Goal: Check status: Check status

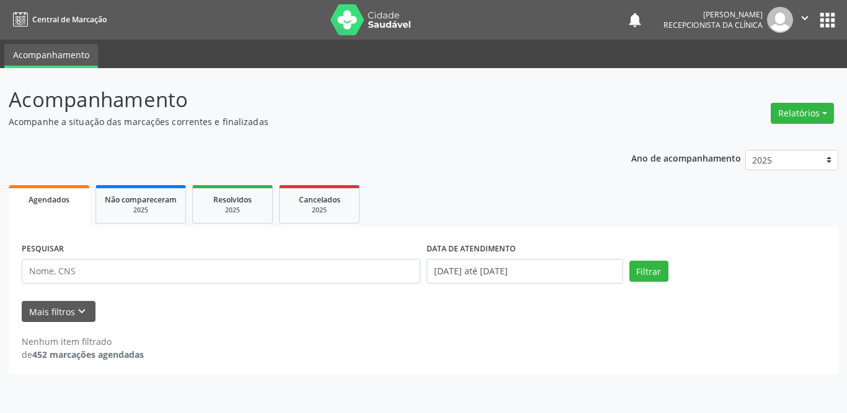
click at [203, 270] on input "text" at bounding box center [221, 271] width 399 height 25
type input "weslainy"
click at [630, 265] on button "Filtrar" at bounding box center [648, 271] width 39 height 21
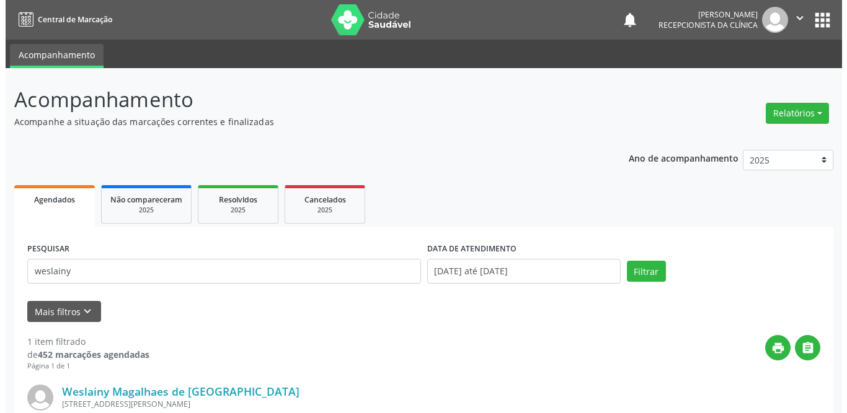
scroll to position [124, 0]
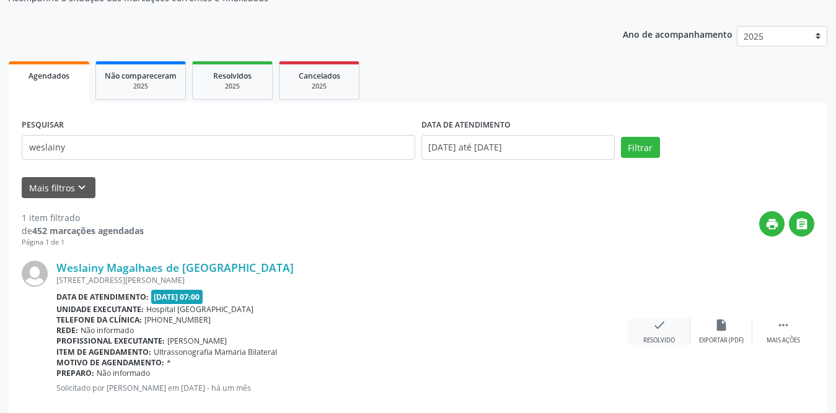
click at [663, 324] on icon "check" at bounding box center [660, 326] width 14 height 14
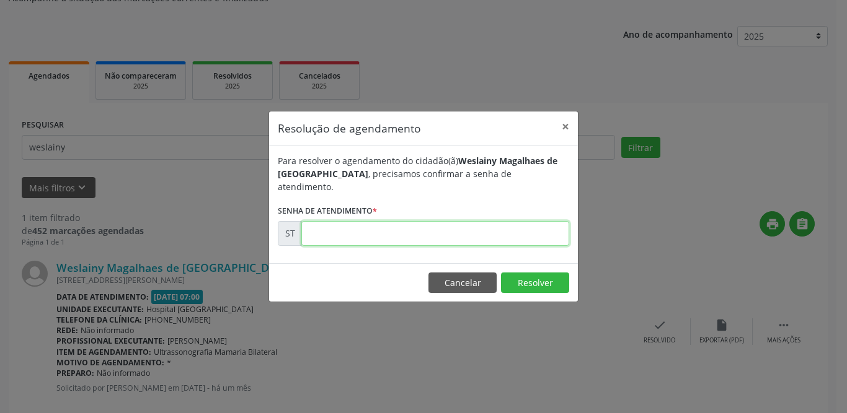
click at [451, 221] on input "text" at bounding box center [435, 233] width 268 height 25
type input "00014108"
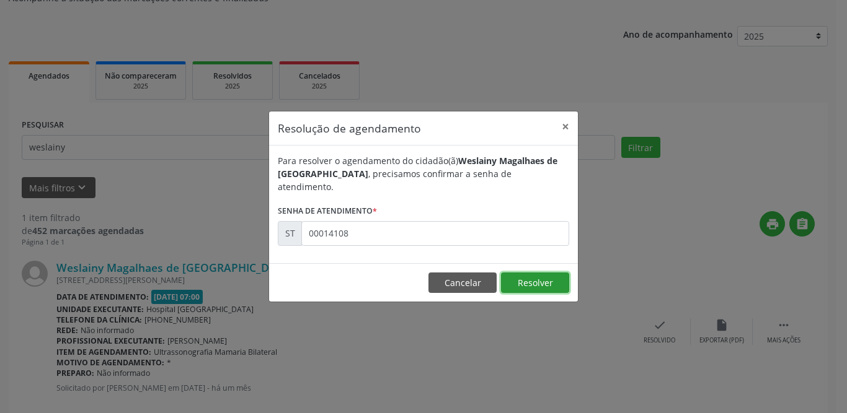
click at [556, 273] on button "Resolver" at bounding box center [535, 283] width 68 height 21
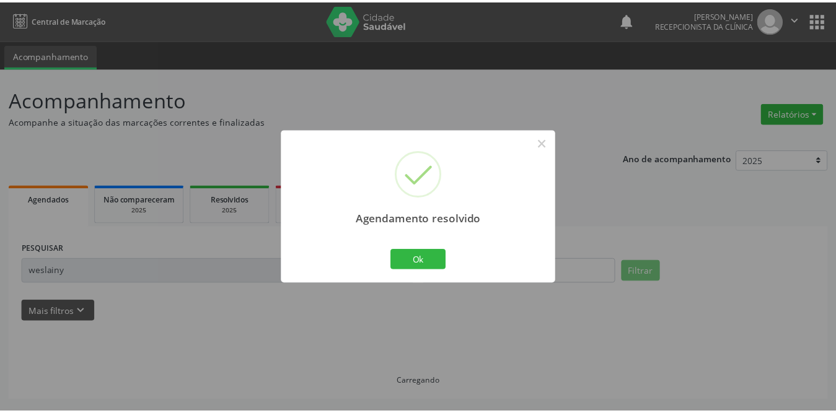
scroll to position [0, 0]
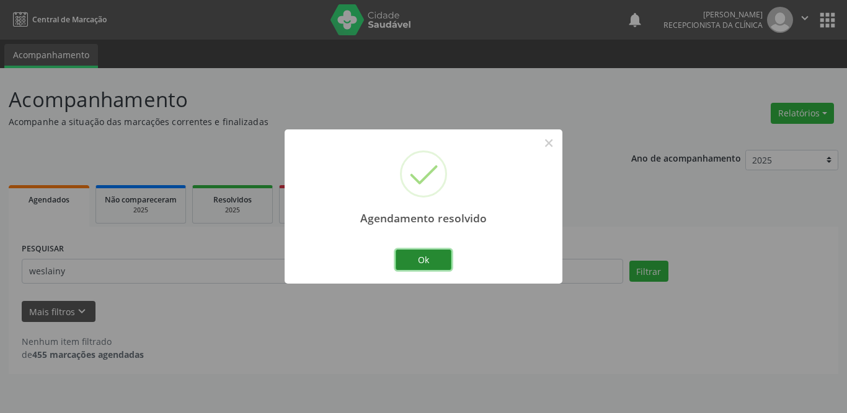
click at [427, 259] on button "Ok" at bounding box center [423, 260] width 56 height 21
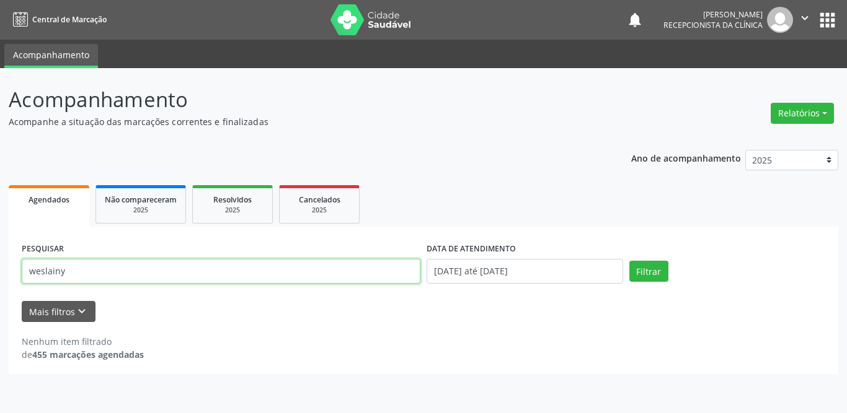
drag, startPoint x: 130, startPoint y: 275, endPoint x: 0, endPoint y: 289, distance: 130.4
click at [0, 289] on div "Acompanhamento Acompanhe a situação das marcações correntes e finalizadas Relat…" at bounding box center [423, 240] width 847 height 345
type input "[PERSON_NAME]"
click at [629, 261] on button "Filtrar" at bounding box center [648, 271] width 39 height 21
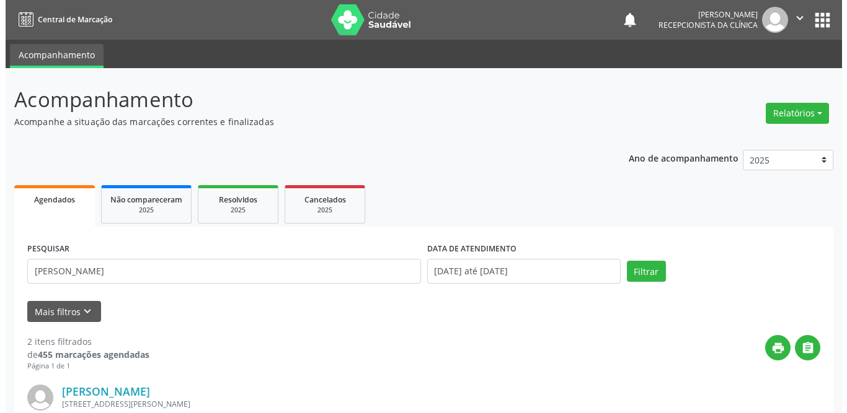
scroll to position [248, 0]
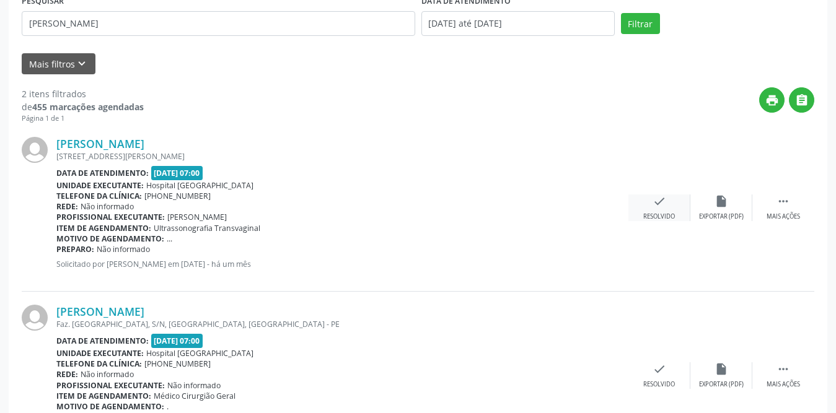
click at [653, 204] on icon "check" at bounding box center [660, 202] width 14 height 14
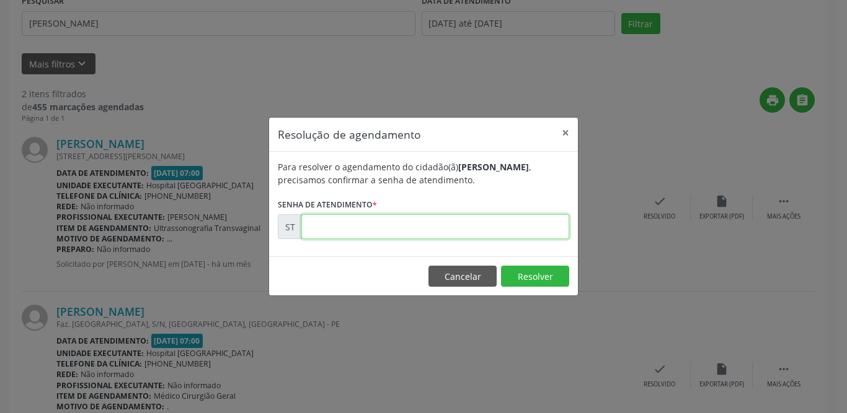
click at [376, 222] on input "text" at bounding box center [435, 226] width 268 height 25
type input "00013388"
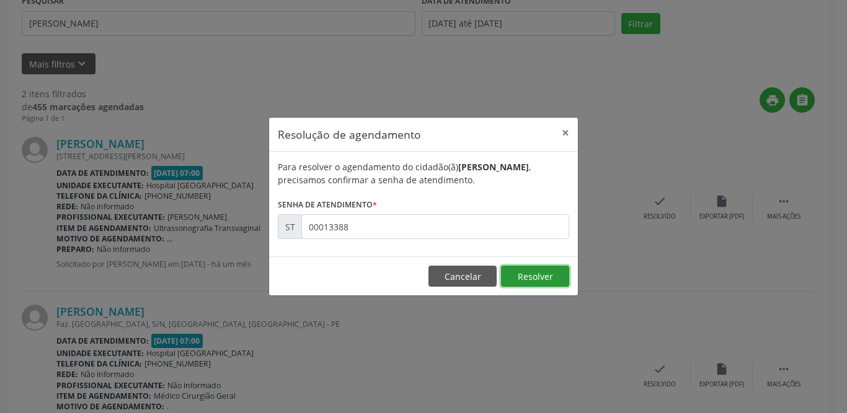
click at [535, 275] on button "Resolver" at bounding box center [535, 276] width 68 height 21
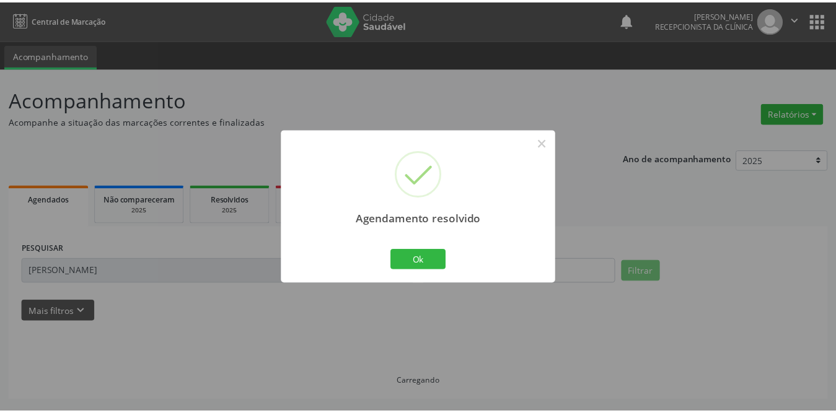
scroll to position [0, 0]
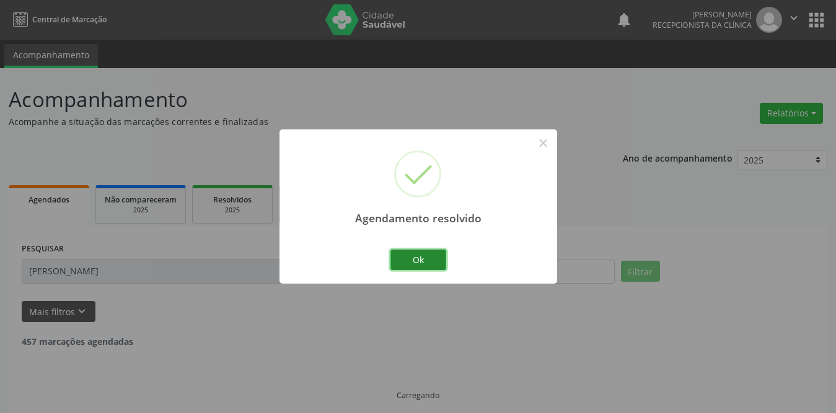
click at [433, 260] on button "Ok" at bounding box center [418, 260] width 56 height 21
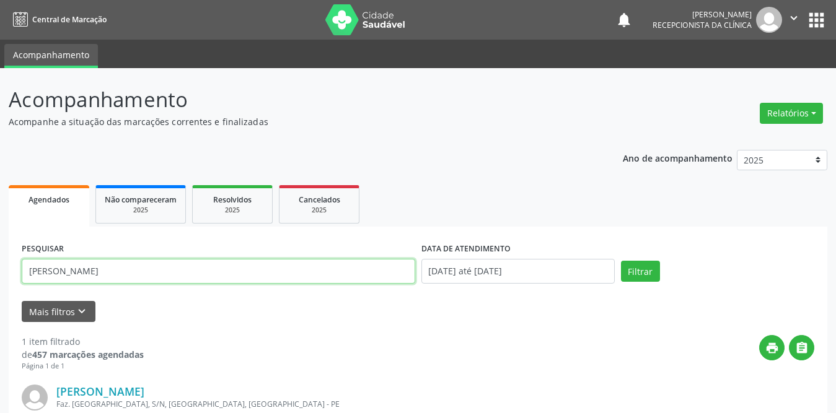
drag, startPoint x: 139, startPoint y: 274, endPoint x: 0, endPoint y: 268, distance: 138.9
click at [0, 268] on div "Acompanhamento Acompanhe a situação das marcações correntes e finalizadas Relat…" at bounding box center [418, 314] width 836 height 493
type input "magalli"
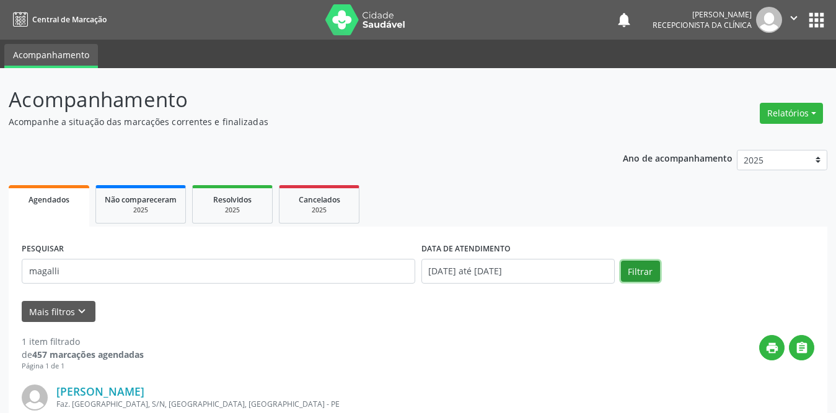
click at [643, 271] on button "Filtrar" at bounding box center [640, 271] width 39 height 21
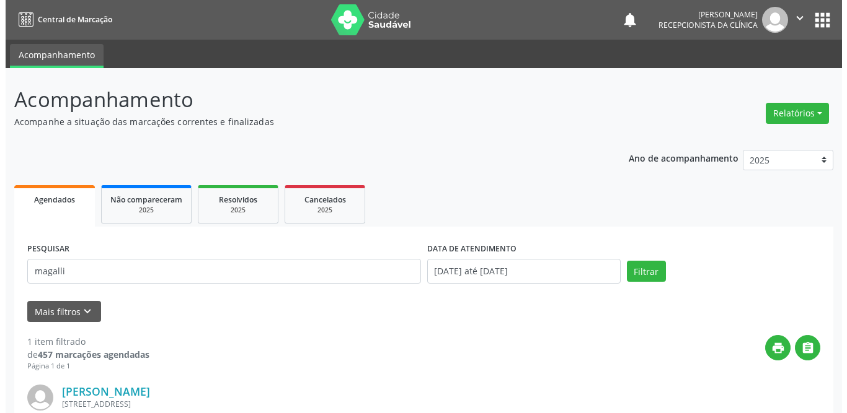
scroll to position [148, 0]
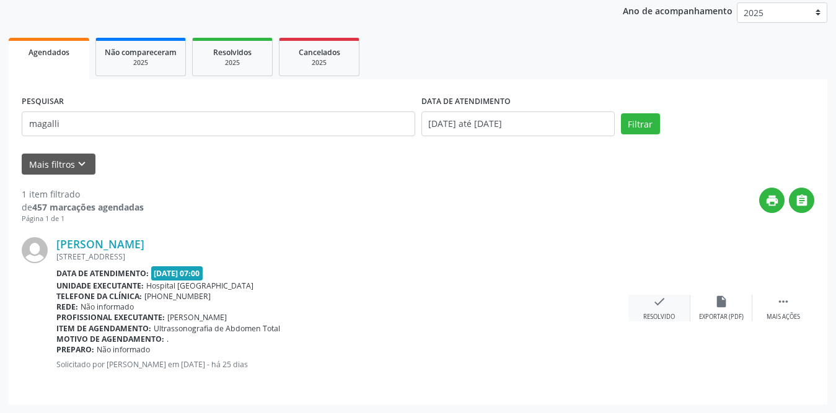
click at [664, 306] on icon "check" at bounding box center [660, 302] width 14 height 14
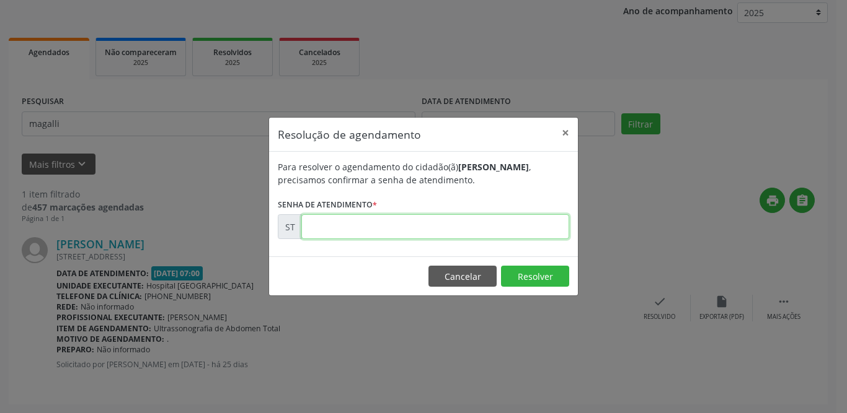
click at [410, 229] on input "text" at bounding box center [435, 226] width 268 height 25
type input "00014489"
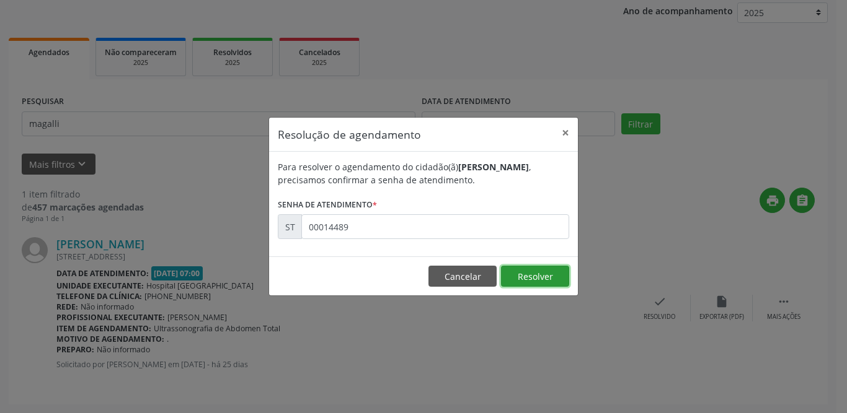
click at [535, 275] on button "Resolver" at bounding box center [535, 276] width 68 height 21
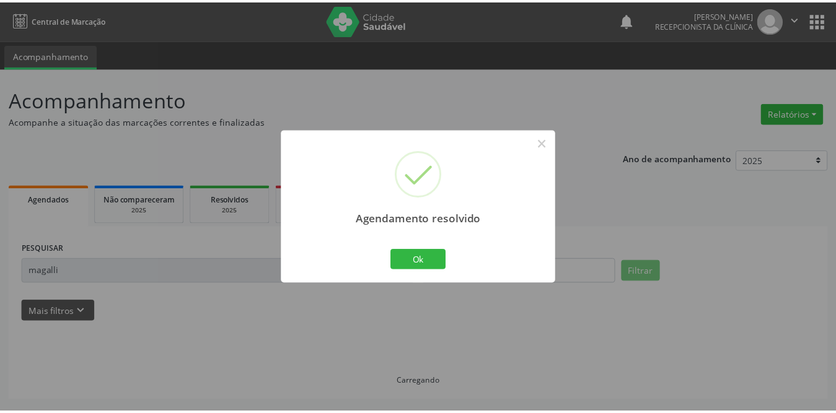
scroll to position [0, 0]
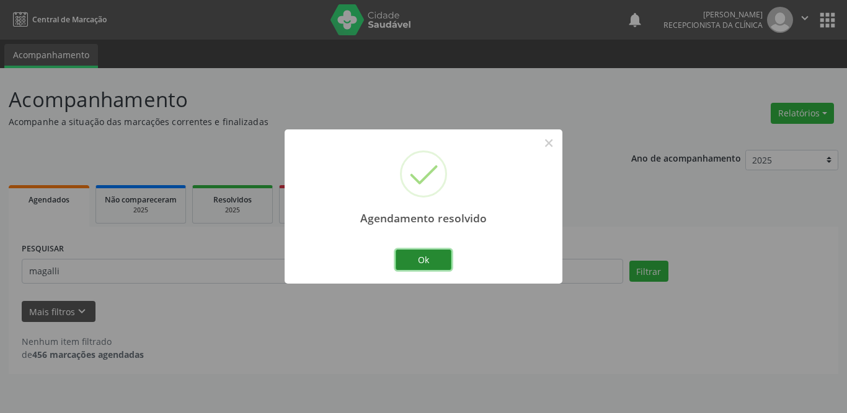
click at [428, 257] on button "Ok" at bounding box center [423, 260] width 56 height 21
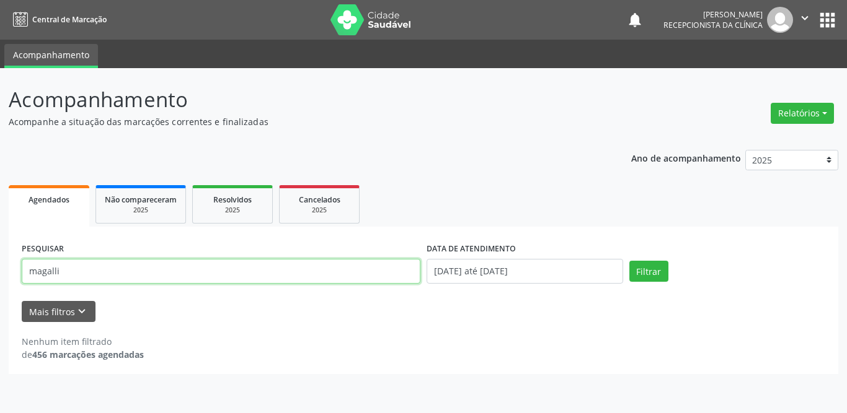
drag, startPoint x: 118, startPoint y: 276, endPoint x: 0, endPoint y: 275, distance: 117.8
click at [0, 275] on div "Acompanhamento Acompanhe a situação das marcações correntes e finalizadas Relat…" at bounding box center [423, 240] width 847 height 345
type input "lucivania"
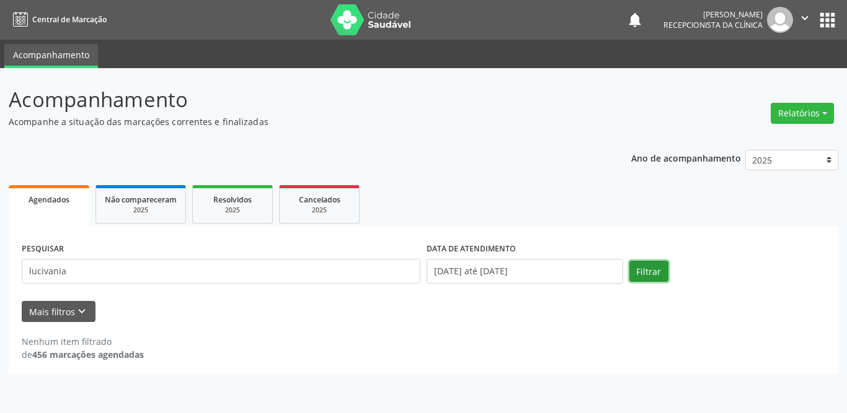
click at [640, 271] on button "Filtrar" at bounding box center [648, 271] width 39 height 21
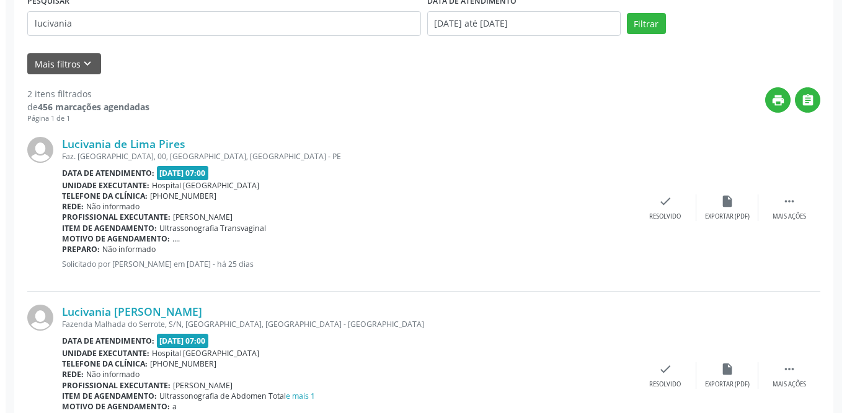
scroll to position [315, 0]
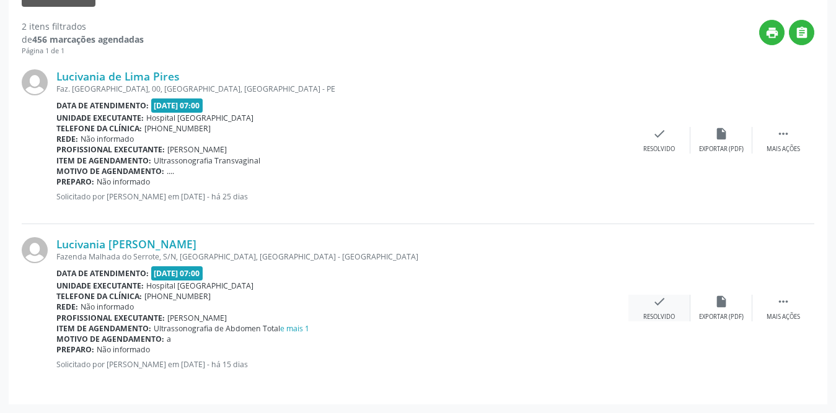
click at [655, 302] on icon "check" at bounding box center [660, 302] width 14 height 14
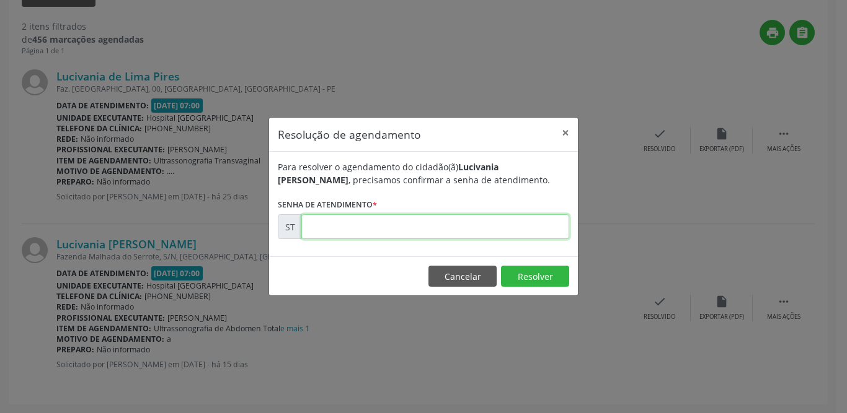
click at [363, 226] on input "text" at bounding box center [435, 226] width 268 height 25
type input "00015849"
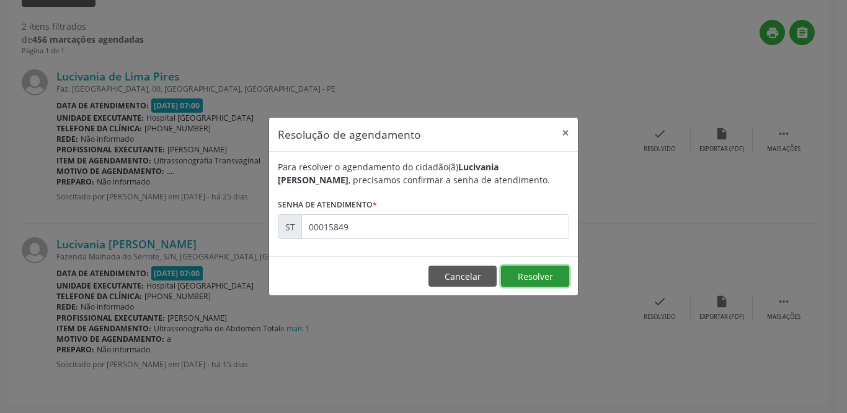
click at [529, 281] on button "Resolver" at bounding box center [535, 276] width 68 height 21
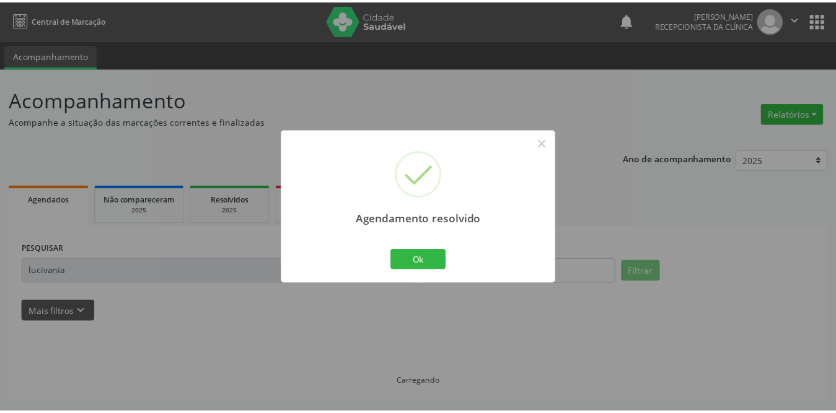
scroll to position [0, 0]
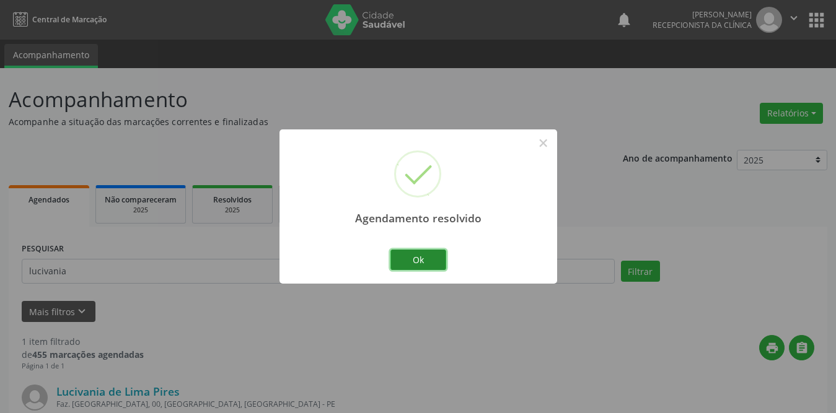
click at [412, 260] on button "Ok" at bounding box center [418, 260] width 56 height 21
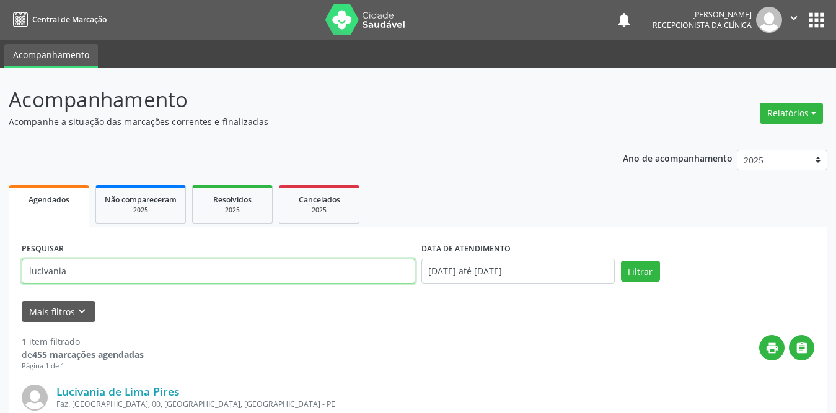
drag, startPoint x: 116, startPoint y: 268, endPoint x: 0, endPoint y: 266, distance: 115.9
click at [0, 266] on div "Acompanhamento Acompanhe a situação das marcações correntes e finalizadas Relat…" at bounding box center [418, 314] width 836 height 493
type input "[PERSON_NAME]"
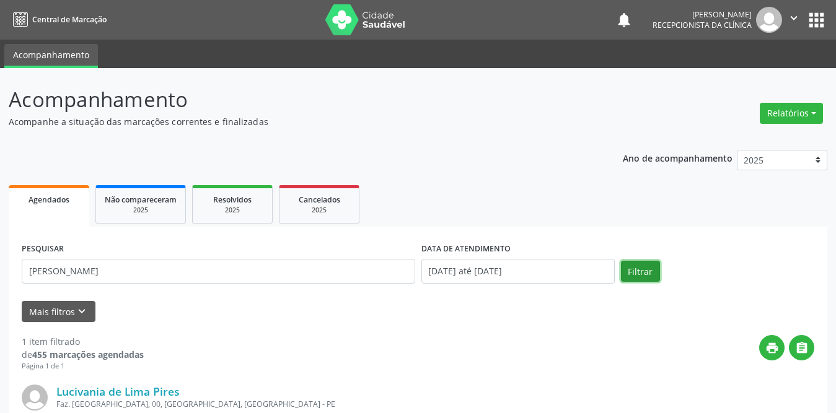
click at [647, 266] on button "Filtrar" at bounding box center [640, 271] width 39 height 21
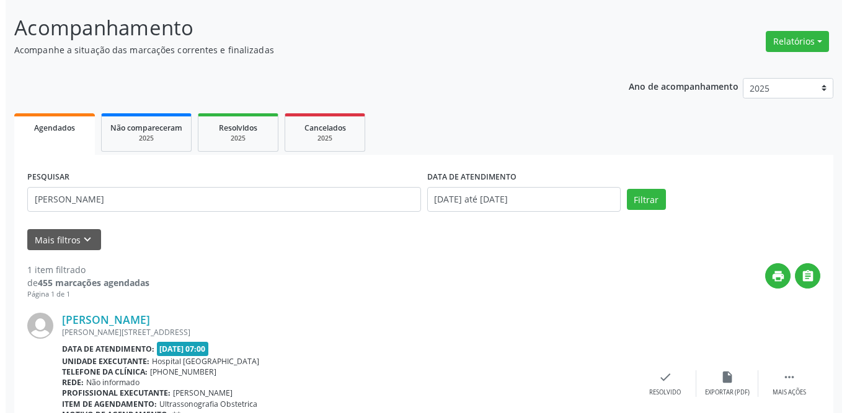
scroll to position [148, 0]
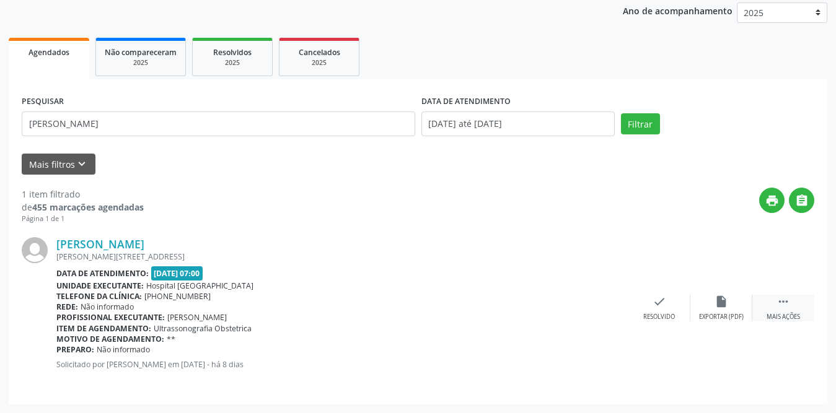
click at [786, 307] on icon "" at bounding box center [784, 302] width 14 height 14
click at [601, 309] on div "print Imprimir" at bounding box center [597, 308] width 62 height 27
click at [474, 304] on icon "check" at bounding box center [474, 302] width 14 height 14
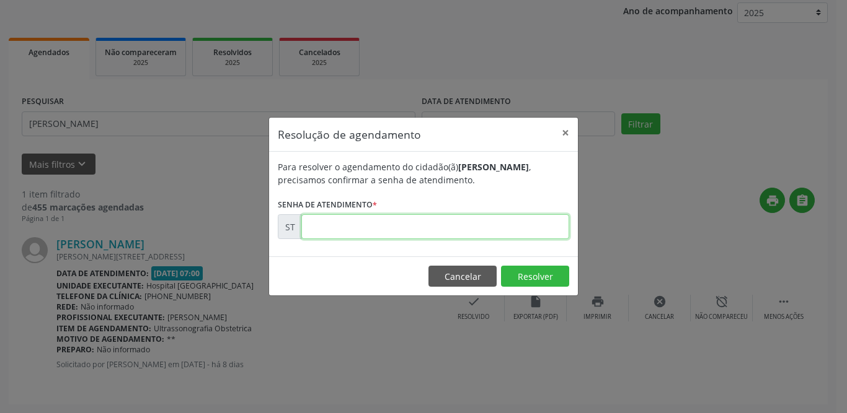
click at [396, 227] on input "text" at bounding box center [435, 226] width 268 height 25
type input "00016607"
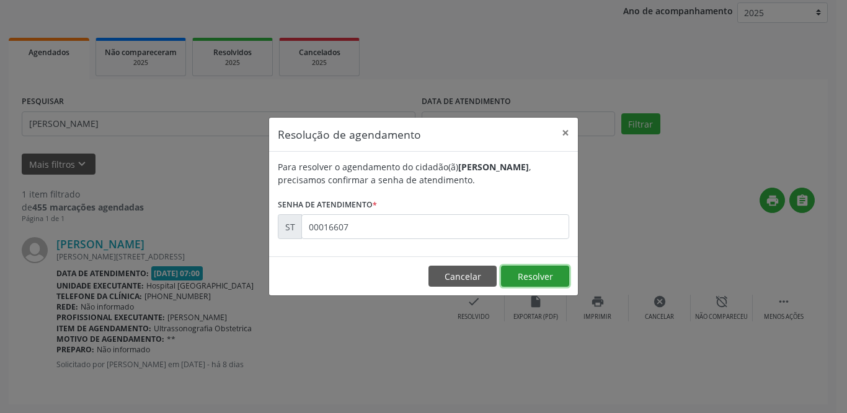
click at [552, 274] on button "Resolver" at bounding box center [535, 276] width 68 height 21
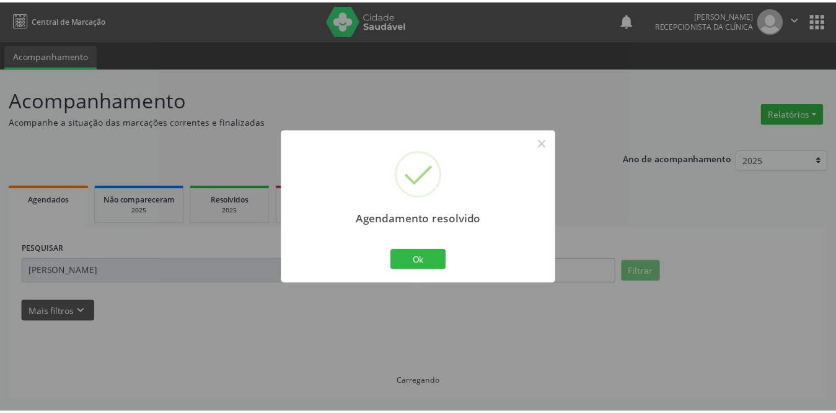
scroll to position [0, 0]
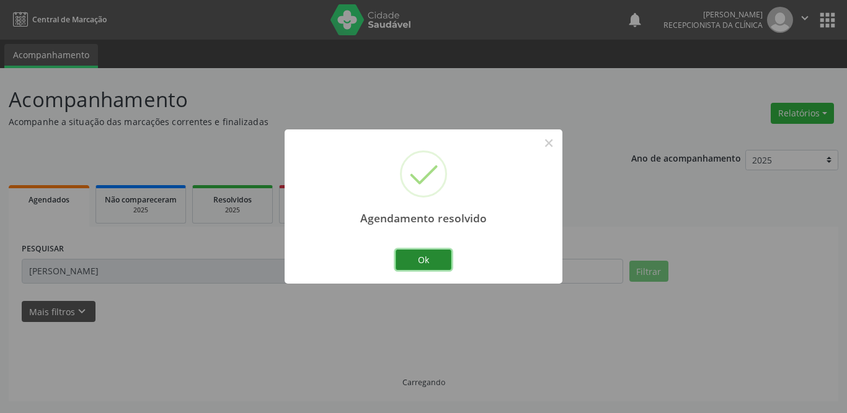
click at [433, 263] on button "Ok" at bounding box center [423, 260] width 56 height 21
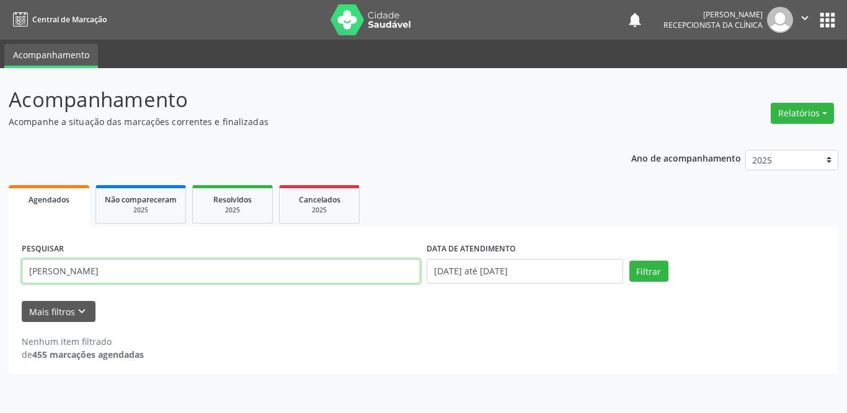
drag, startPoint x: 101, startPoint y: 273, endPoint x: 13, endPoint y: 266, distance: 88.3
click at [17, 271] on div "PESQUISAR [PERSON_NAME] DATA DE ATENDIMENTO [DATE] até [DATE] Filtrar UNIDADE D…" at bounding box center [423, 301] width 829 height 148
type input "[PERSON_NAME]"
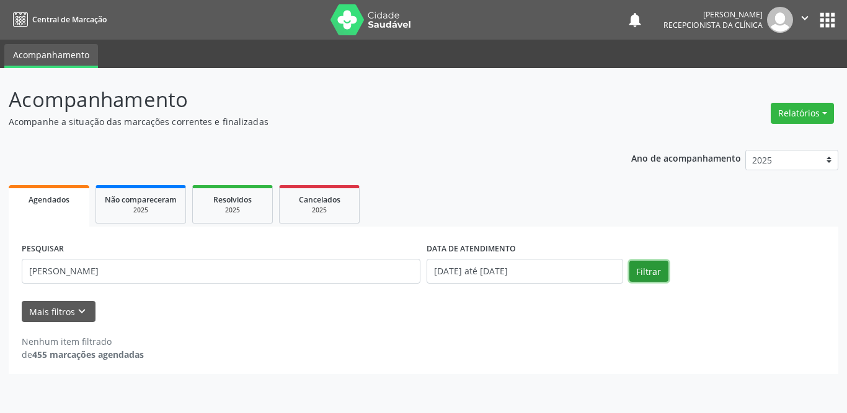
click at [648, 265] on button "Filtrar" at bounding box center [648, 271] width 39 height 21
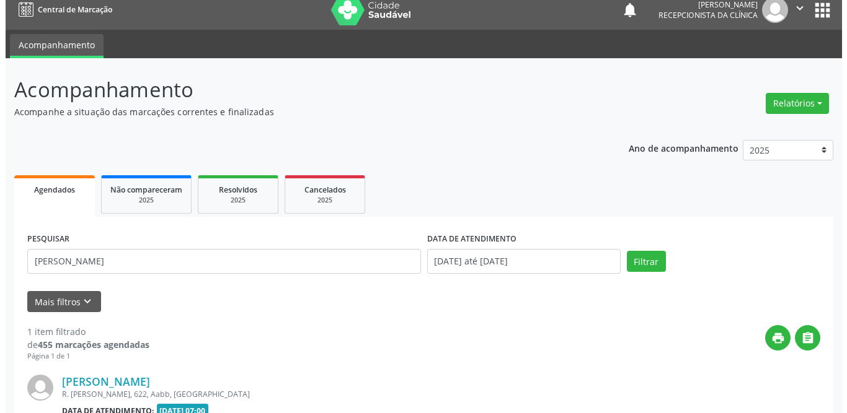
scroll to position [148, 0]
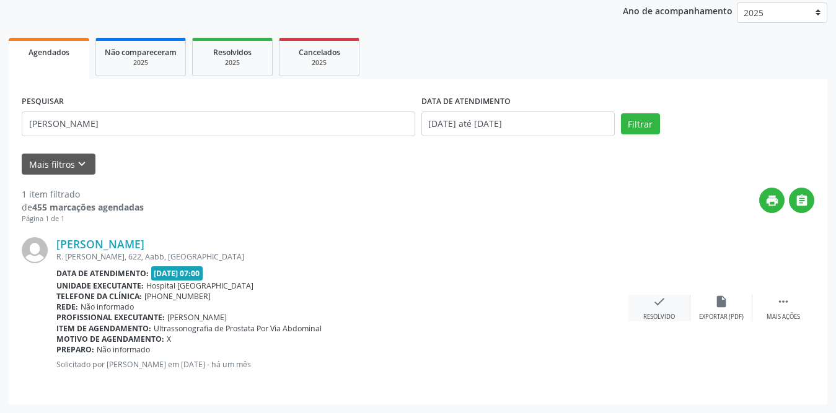
click at [663, 313] on div "Resolvido" at bounding box center [659, 317] width 32 height 9
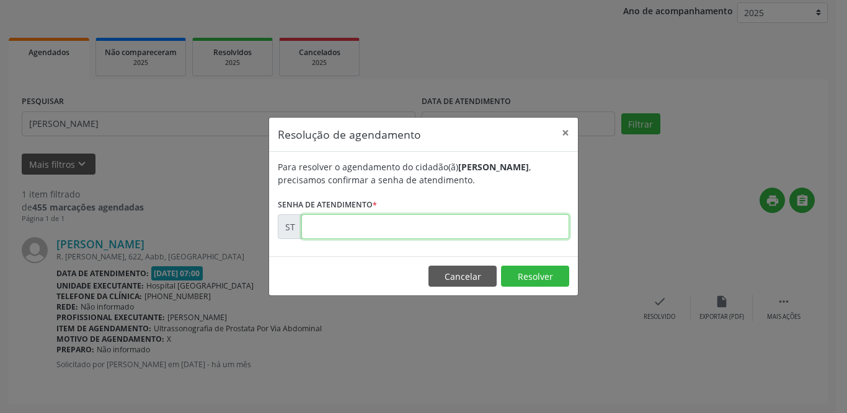
click at [338, 223] on input "text" at bounding box center [435, 226] width 268 height 25
type input "00012358"
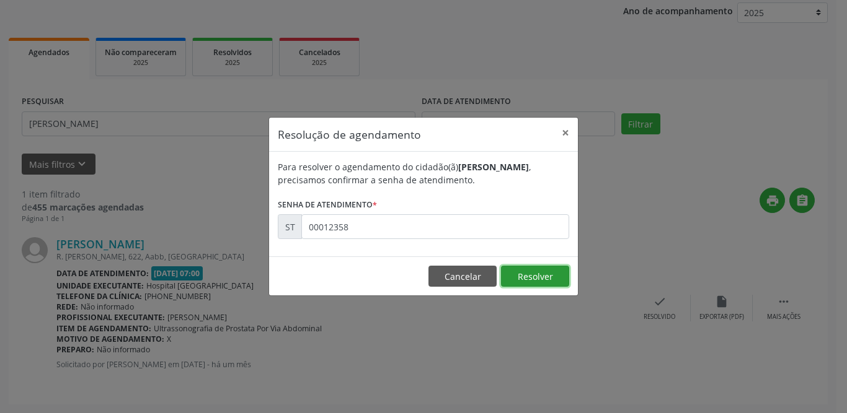
click at [532, 273] on button "Resolver" at bounding box center [535, 276] width 68 height 21
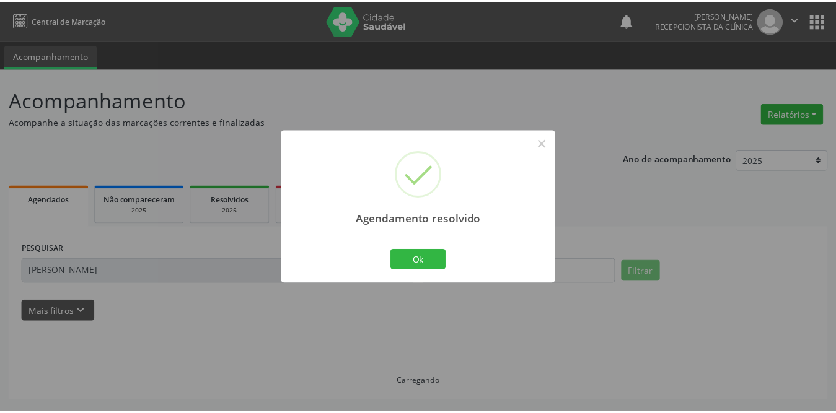
scroll to position [0, 0]
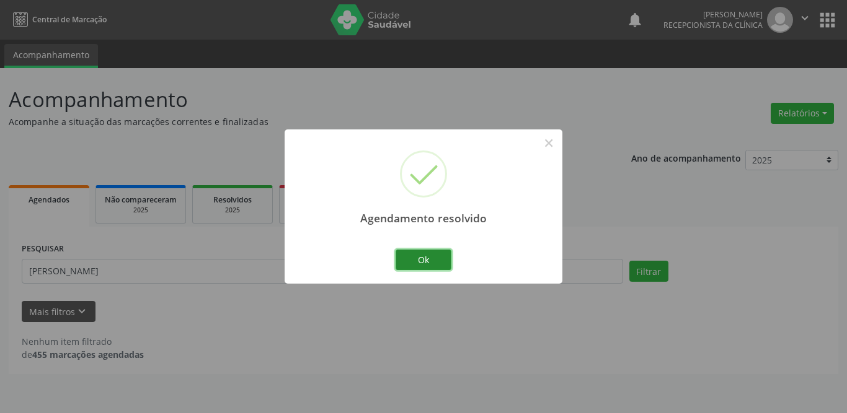
click at [446, 256] on button "Ok" at bounding box center [423, 260] width 56 height 21
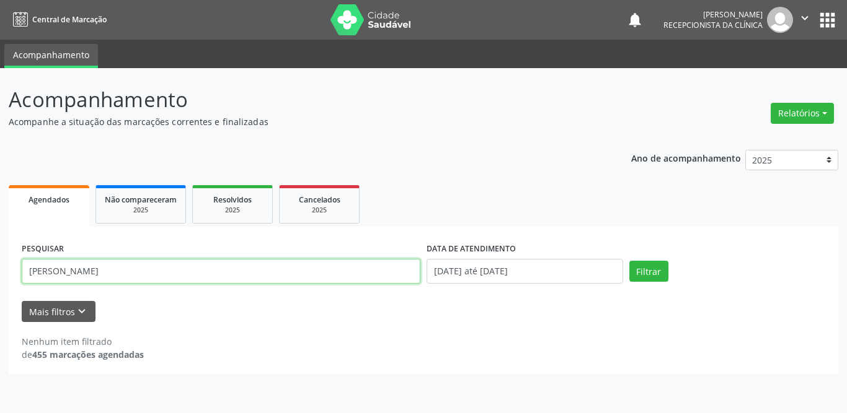
drag, startPoint x: 177, startPoint y: 260, endPoint x: 0, endPoint y: 264, distance: 176.7
click at [0, 264] on div "Acompanhamento Acompanhe a situação das marcações correntes e finalizadas Relat…" at bounding box center [423, 240] width 847 height 345
type input "[PERSON_NAME]"
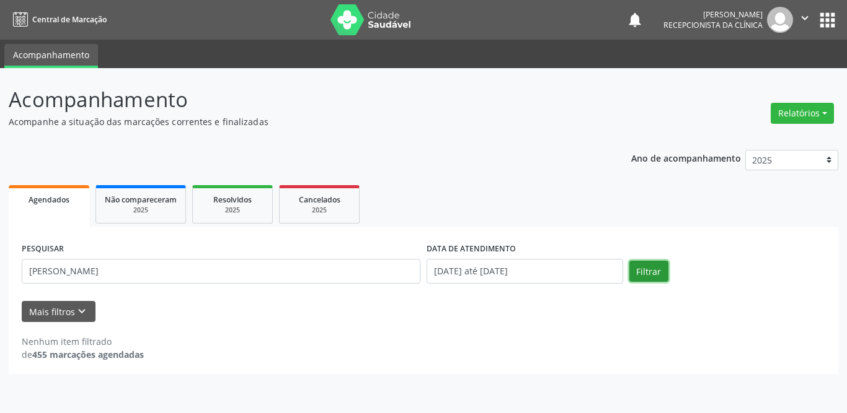
click at [657, 270] on button "Filtrar" at bounding box center [648, 271] width 39 height 21
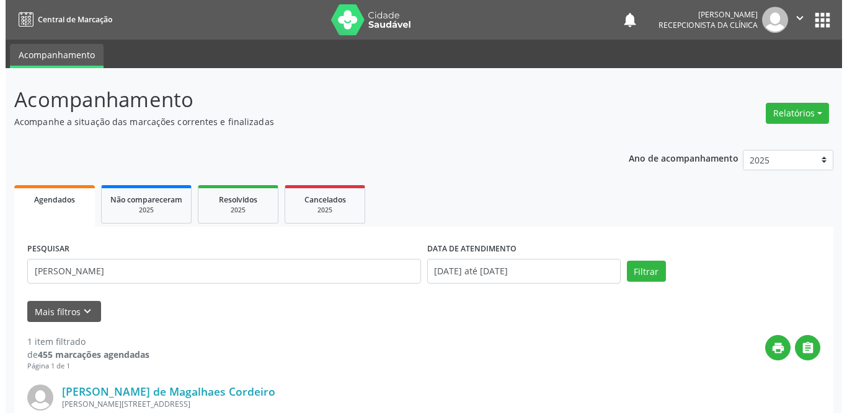
scroll to position [124, 0]
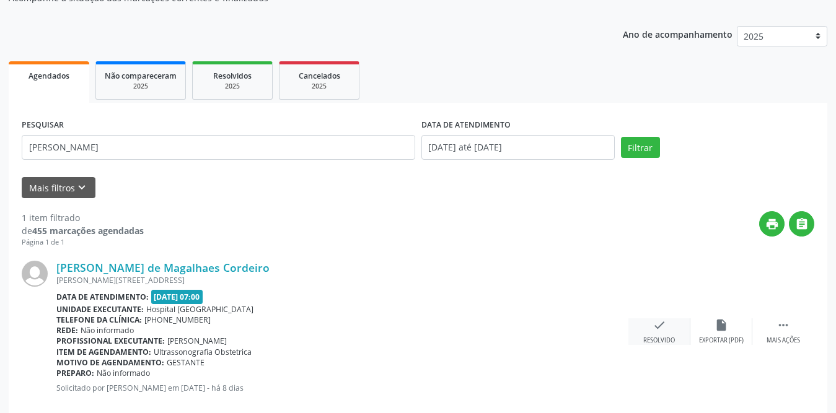
click at [663, 330] on icon "check" at bounding box center [660, 326] width 14 height 14
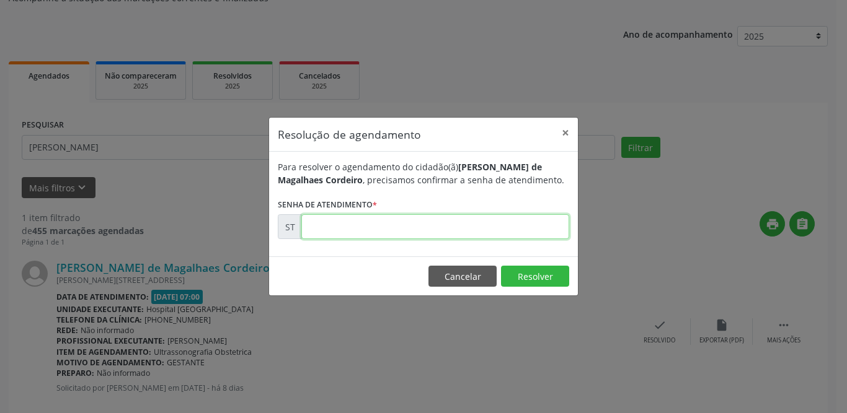
click at [406, 224] on input "text" at bounding box center [435, 226] width 268 height 25
type input "00016563"
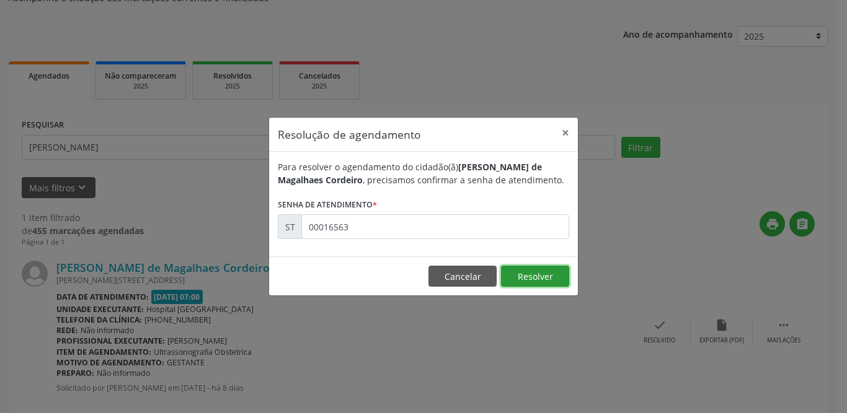
click at [552, 278] on button "Resolver" at bounding box center [535, 276] width 68 height 21
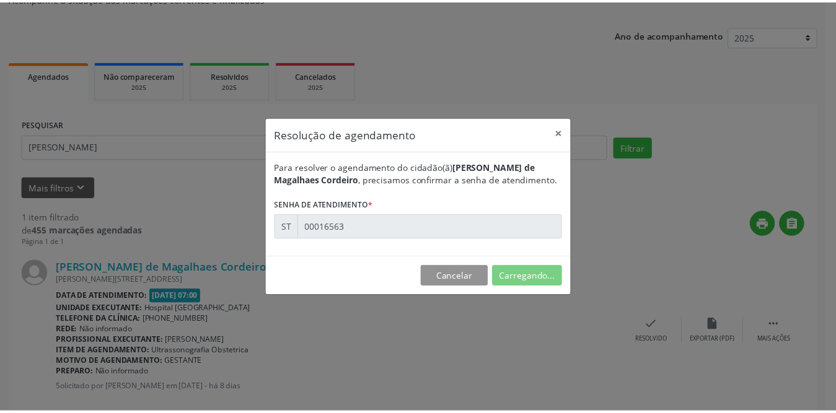
scroll to position [0, 0]
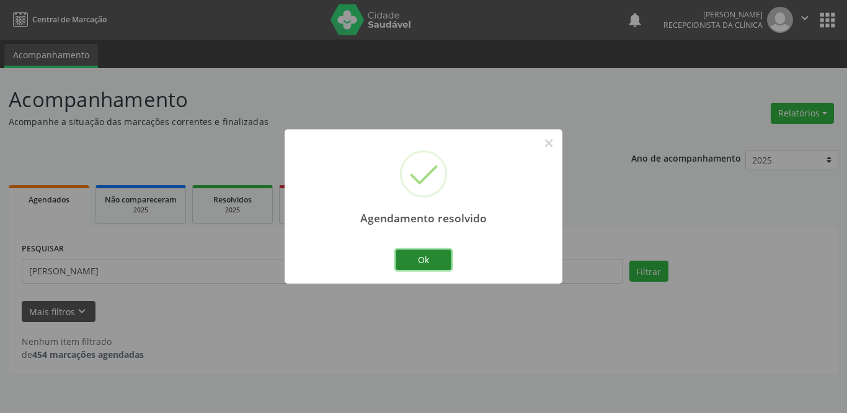
click at [428, 256] on button "Ok" at bounding box center [423, 260] width 56 height 21
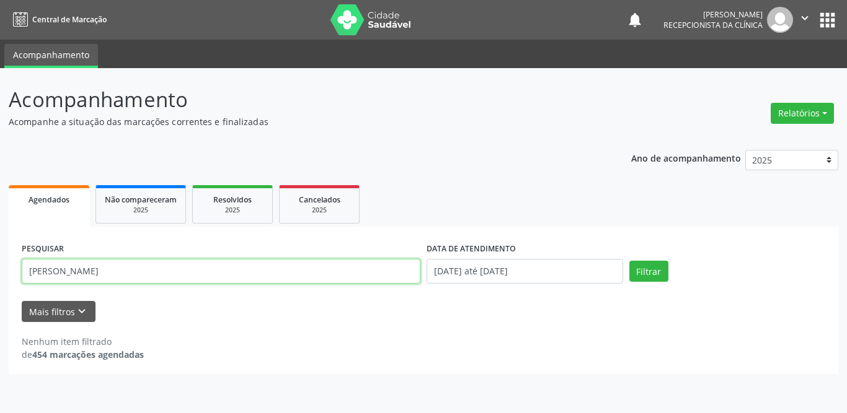
drag, startPoint x: 247, startPoint y: 266, endPoint x: 0, endPoint y: 264, distance: 246.7
click at [0, 264] on div "Acompanhamento Acompanhe a situação das marcações correntes e finalizadas Relat…" at bounding box center [423, 240] width 847 height 345
type input "[PERSON_NAME]"
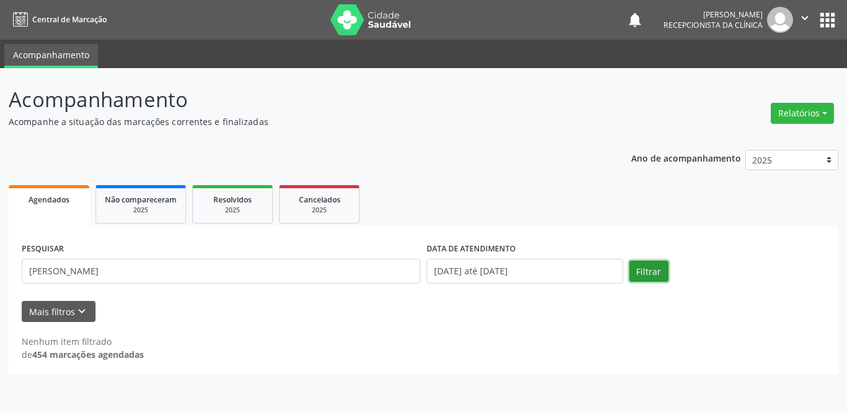
click at [645, 268] on button "Filtrar" at bounding box center [648, 271] width 39 height 21
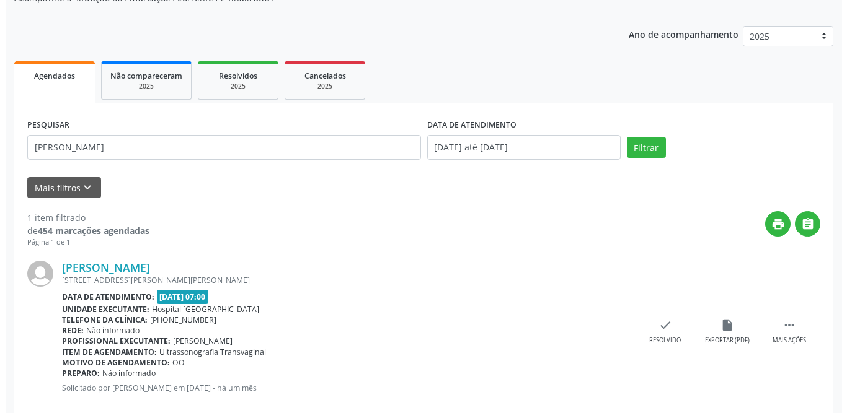
scroll to position [148, 0]
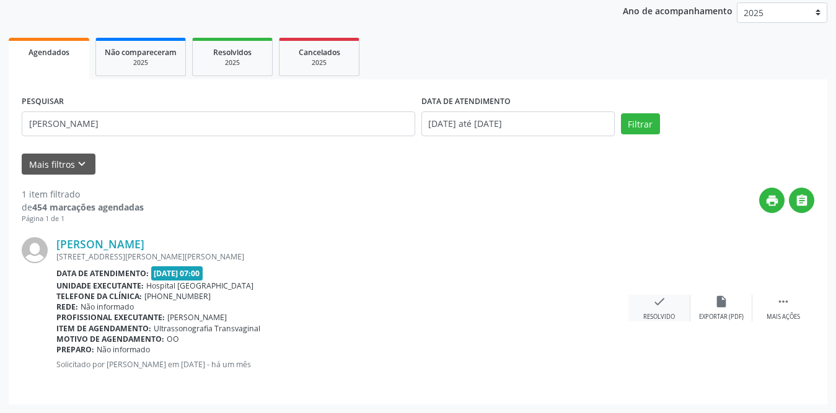
click at [666, 302] on div "check Resolvido" at bounding box center [659, 308] width 62 height 27
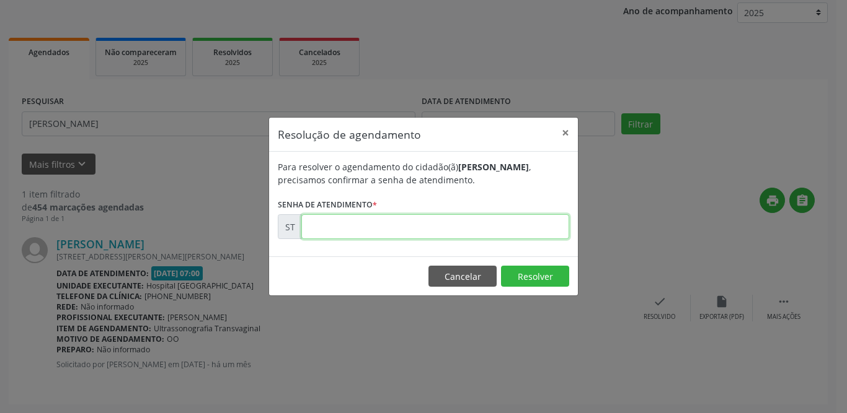
click at [340, 221] on input "text" at bounding box center [435, 226] width 268 height 25
type input "00014051"
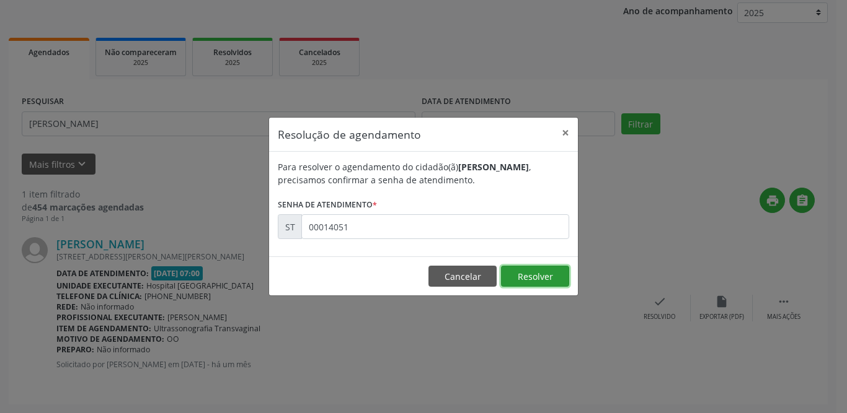
click at [537, 275] on button "Resolver" at bounding box center [535, 276] width 68 height 21
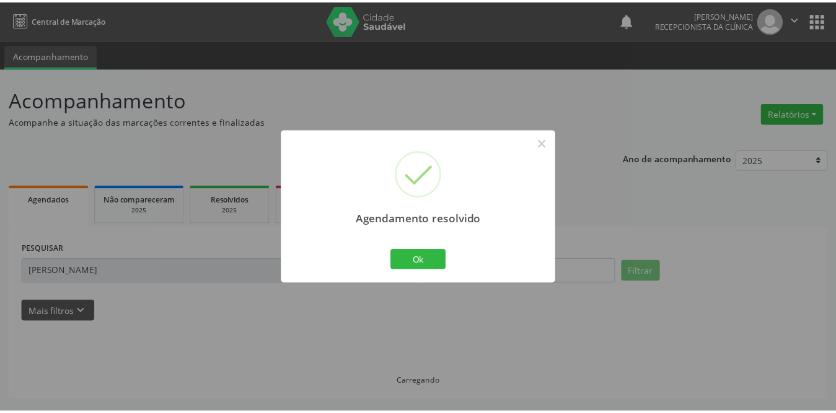
scroll to position [0, 0]
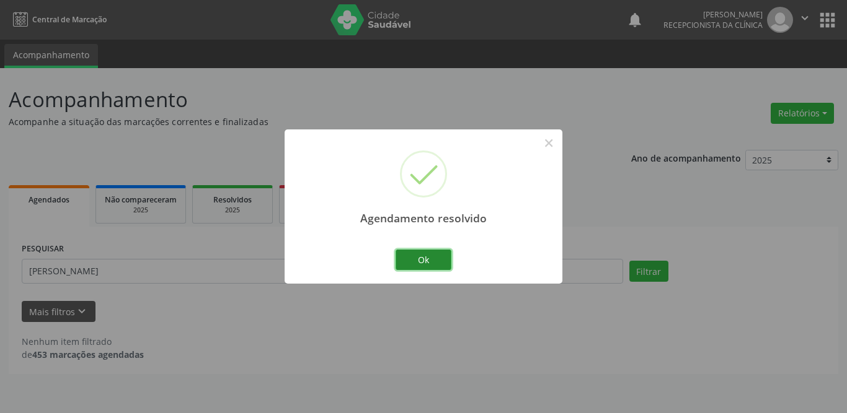
click at [441, 268] on button "Ok" at bounding box center [423, 260] width 56 height 21
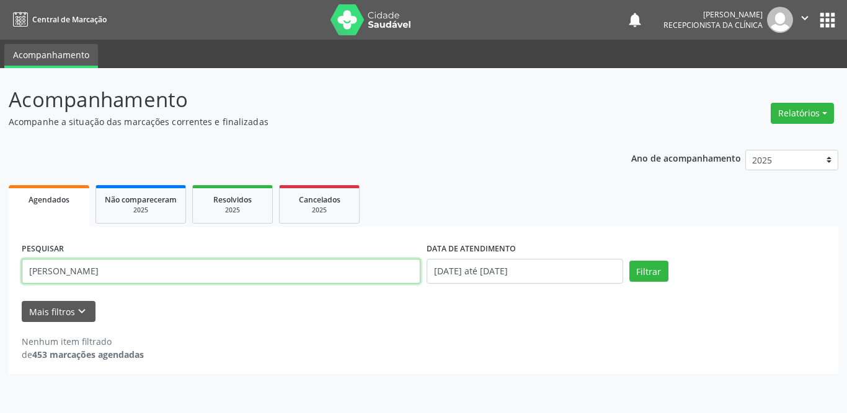
drag, startPoint x: 218, startPoint y: 267, endPoint x: 0, endPoint y: 267, distance: 217.5
click at [0, 267] on div "Acompanhamento Acompanhe a situação das marcações correntes e finalizadas Relat…" at bounding box center [423, 240] width 847 height 345
type input "[PERSON_NAME]"
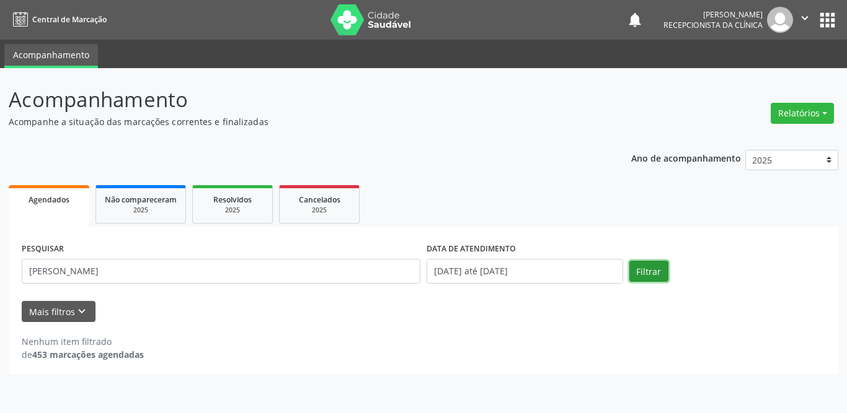
click at [647, 276] on button "Filtrar" at bounding box center [648, 271] width 39 height 21
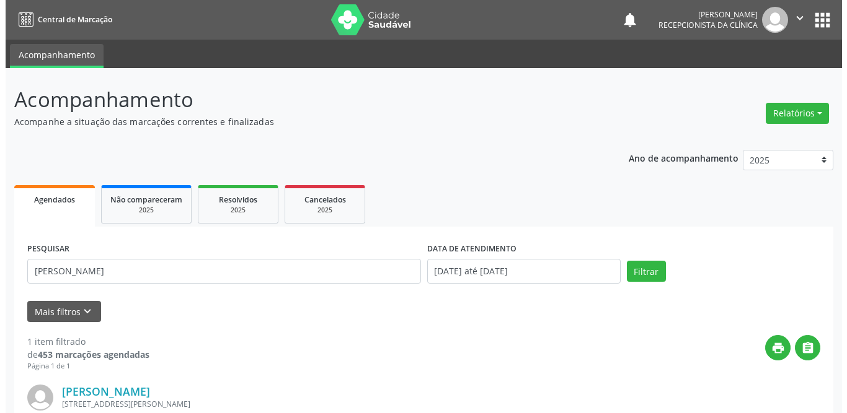
scroll to position [148, 0]
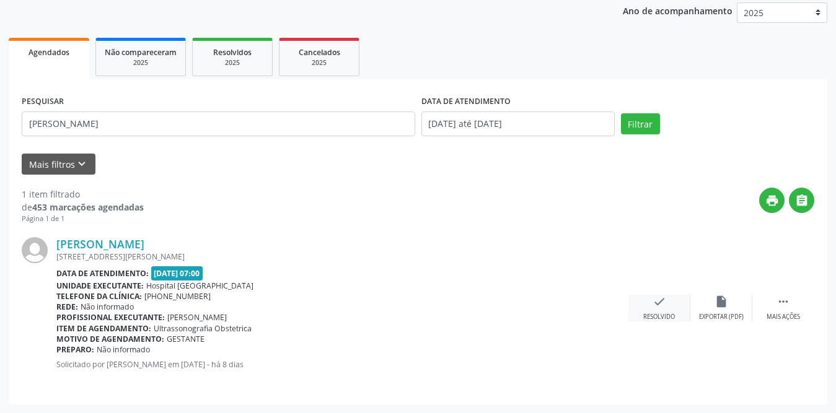
click at [659, 307] on icon "check" at bounding box center [660, 302] width 14 height 14
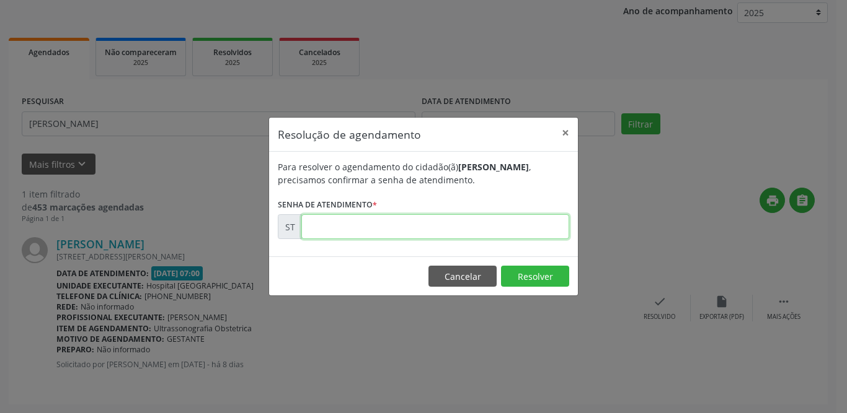
click at [478, 236] on input "text" at bounding box center [435, 226] width 268 height 25
type input "00016537"
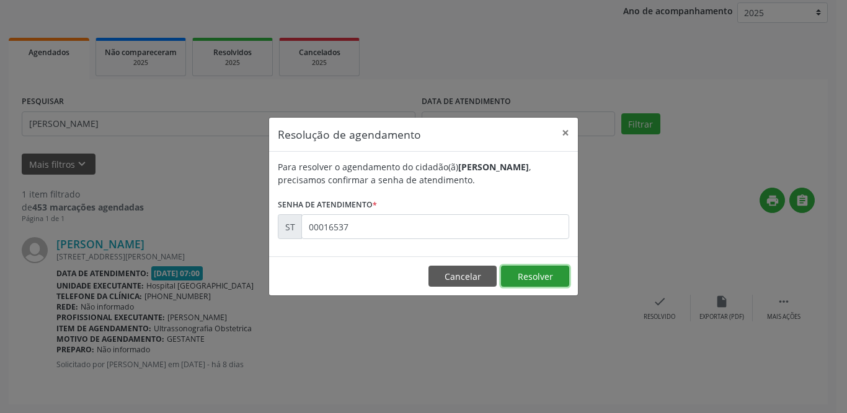
click at [549, 273] on button "Resolver" at bounding box center [535, 276] width 68 height 21
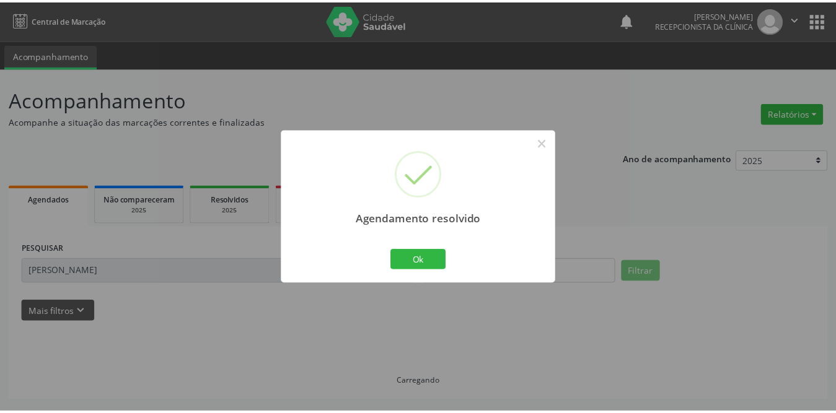
scroll to position [0, 0]
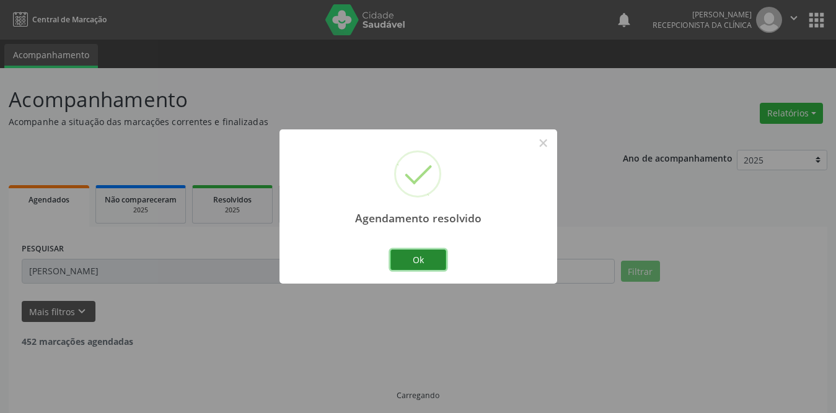
click at [429, 266] on button "Ok" at bounding box center [418, 260] width 56 height 21
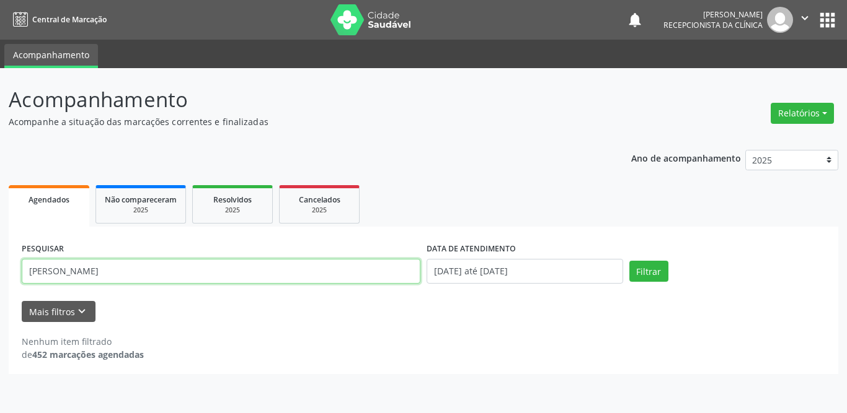
drag, startPoint x: 190, startPoint y: 270, endPoint x: 0, endPoint y: 273, distance: 190.3
click at [0, 273] on div "Acompanhamento Acompanhe a situação das marcações correntes e finalizadas Relat…" at bounding box center [423, 240] width 847 height 345
type input "mirelly"
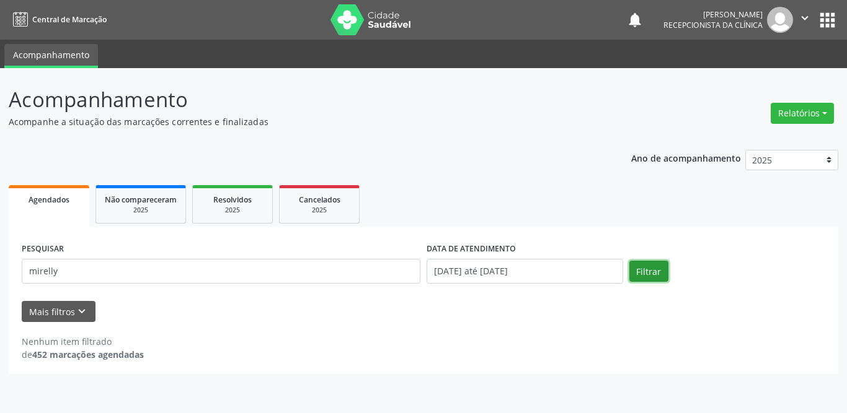
click at [651, 271] on button "Filtrar" at bounding box center [648, 271] width 39 height 21
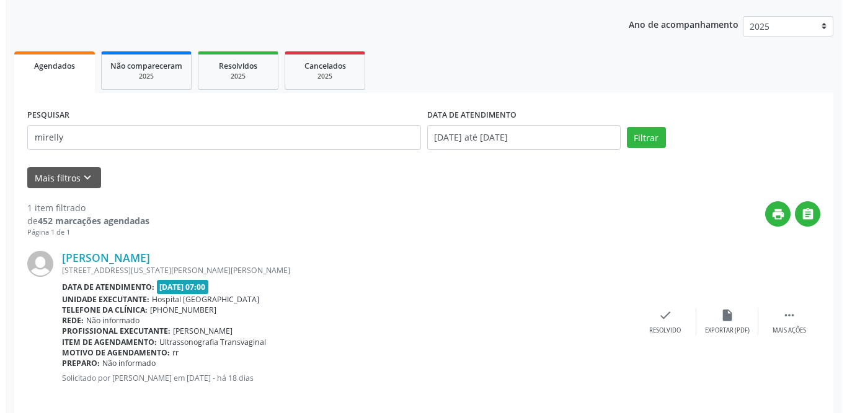
scroll to position [148, 0]
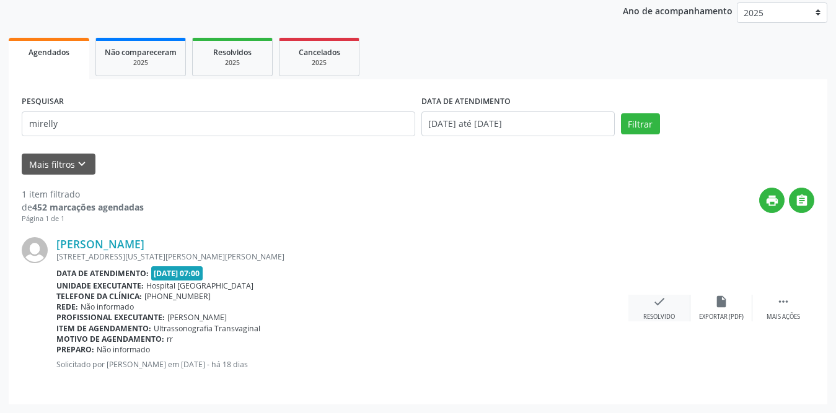
click at [654, 304] on icon "check" at bounding box center [660, 302] width 14 height 14
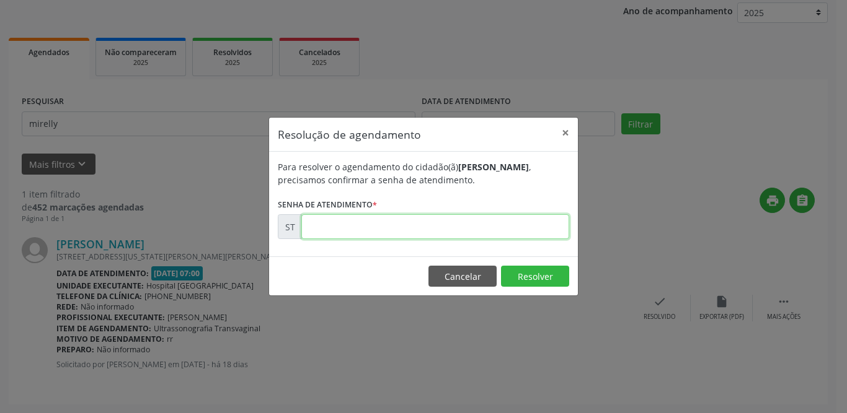
click at [340, 230] on input "text" at bounding box center [435, 226] width 268 height 25
type input "00015580"
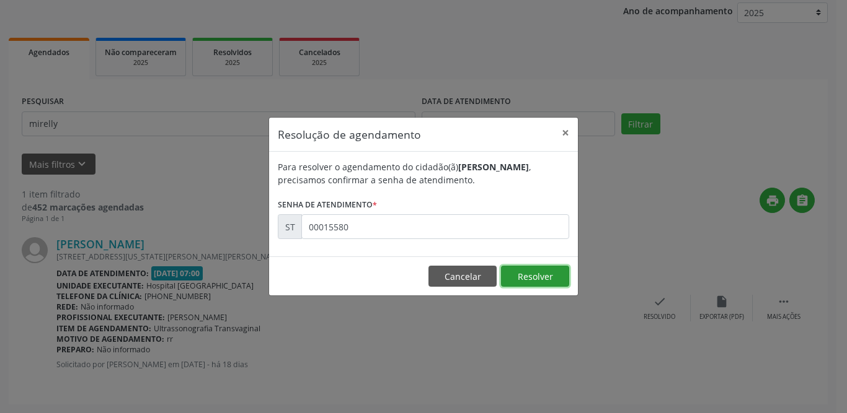
click at [527, 279] on button "Resolver" at bounding box center [535, 276] width 68 height 21
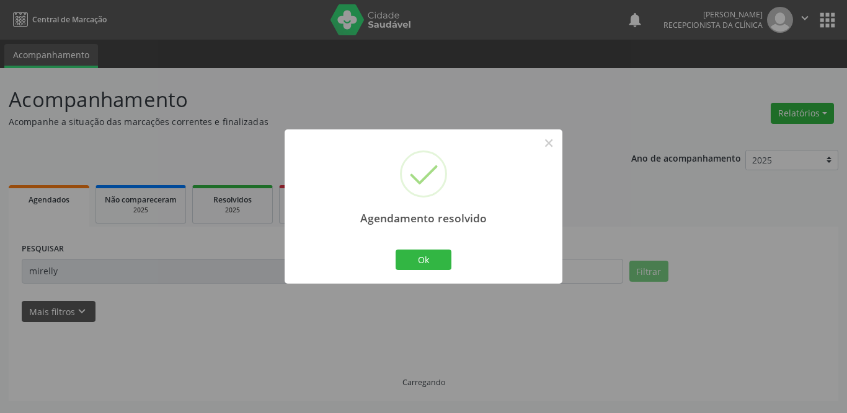
scroll to position [0, 0]
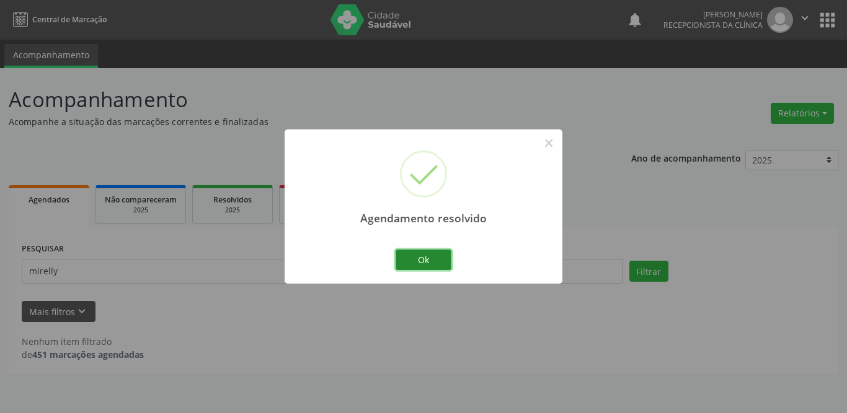
click at [408, 262] on button "Ok" at bounding box center [423, 260] width 56 height 21
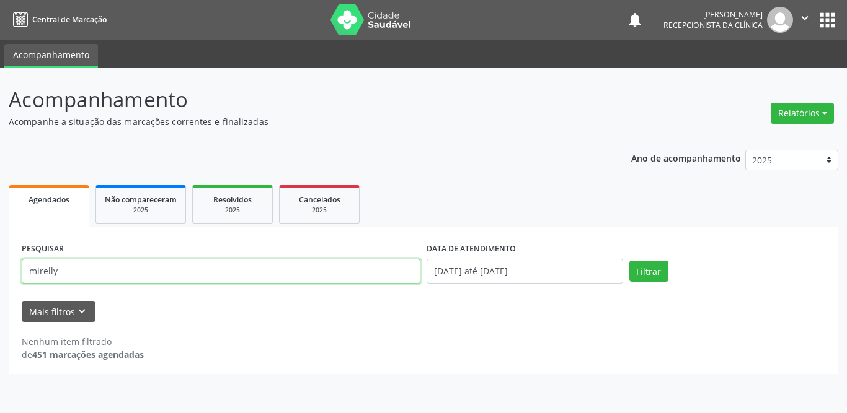
drag, startPoint x: 77, startPoint y: 272, endPoint x: 1, endPoint y: 278, distance: 76.5
click at [0, 275] on div "Acompanhamento Acompanhe a situação das marcações correntes e finalizadas Relat…" at bounding box center [423, 240] width 847 height 345
